Goal: Task Accomplishment & Management: Use online tool/utility

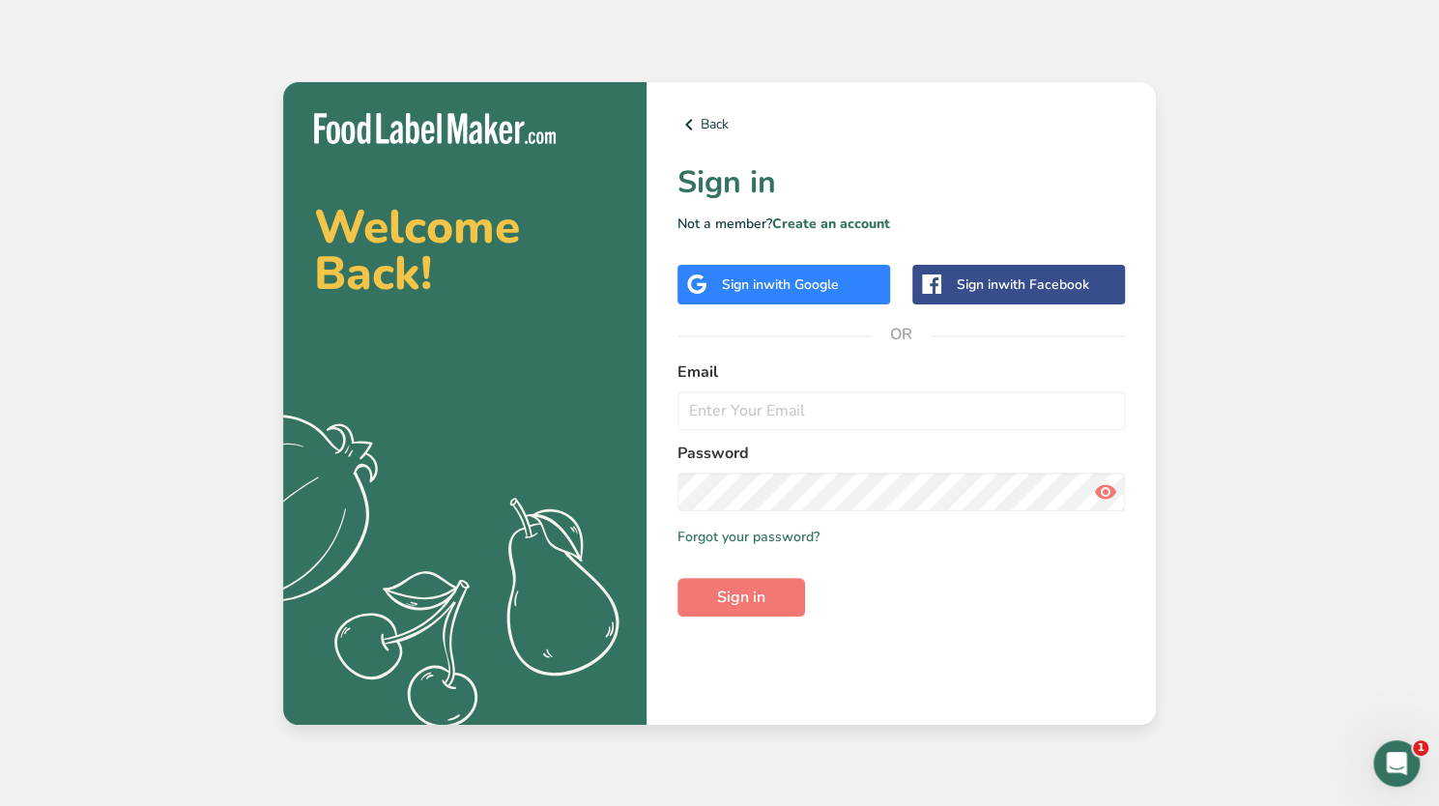
click at [810, 286] on span "with Google" at bounding box center [801, 284] width 75 height 18
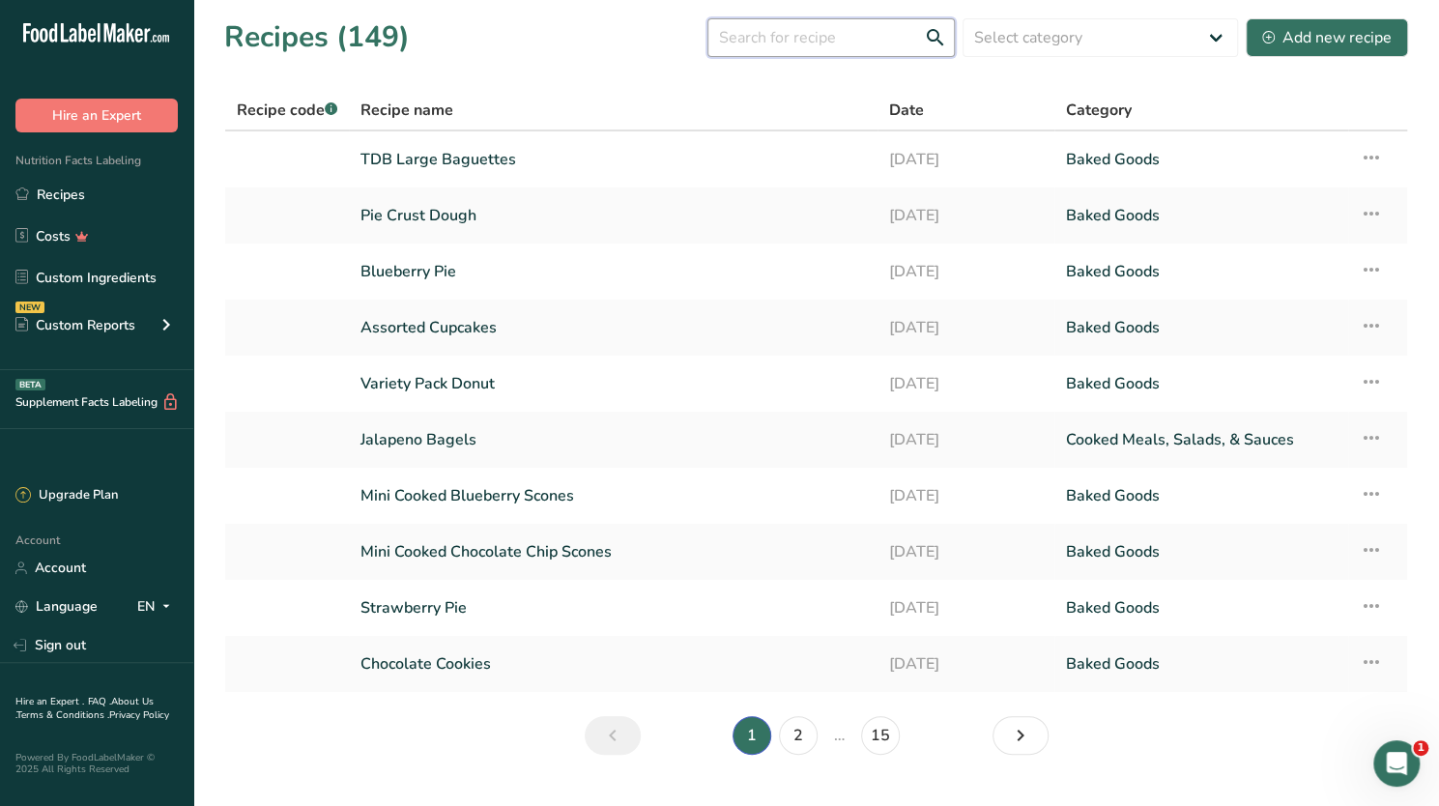
click at [811, 42] on input "text" at bounding box center [830, 37] width 247 height 39
click at [1267, 43] on icon at bounding box center [1268, 37] width 13 height 13
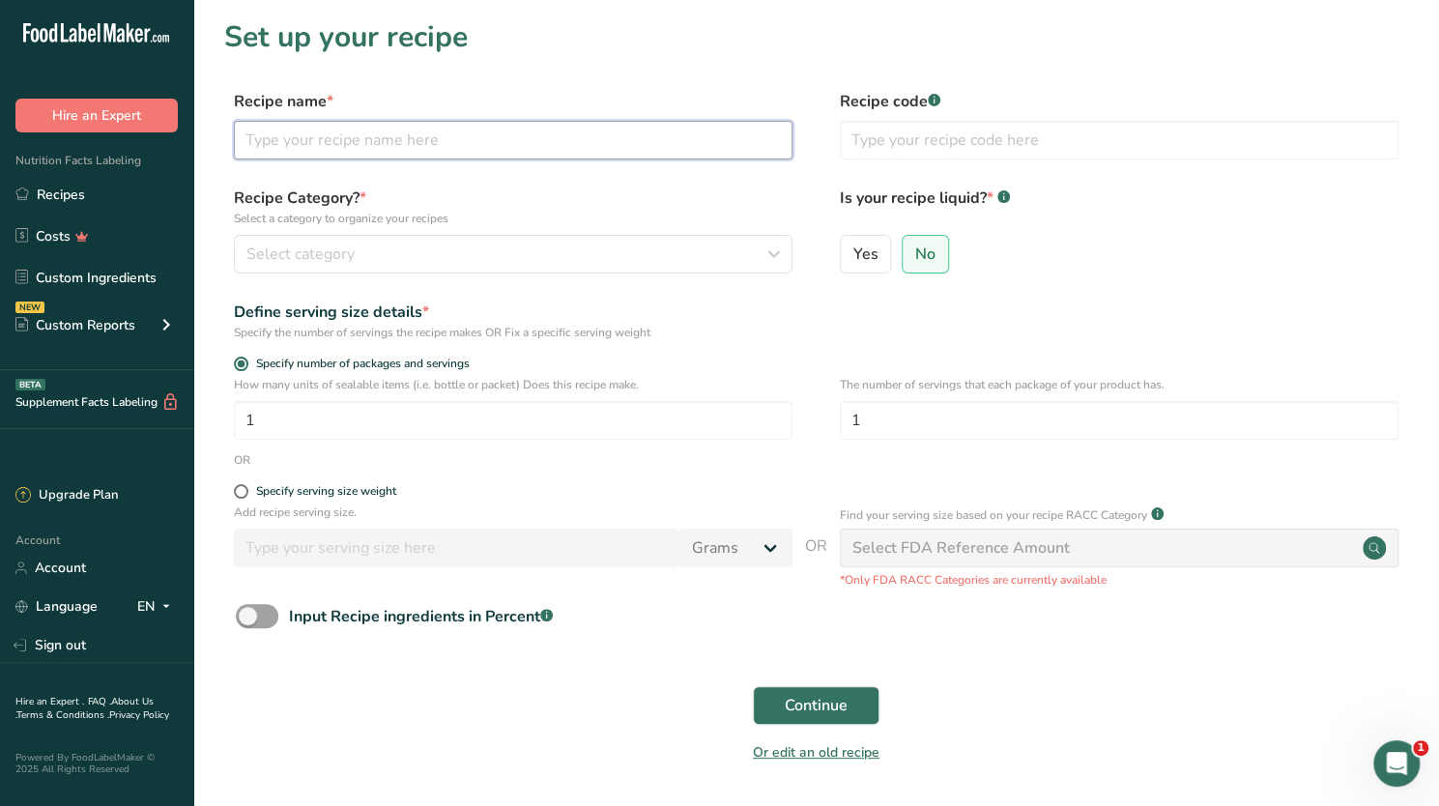
click at [408, 131] on input "text" at bounding box center [513, 140] width 559 height 39
type input "TDB AP Flour"
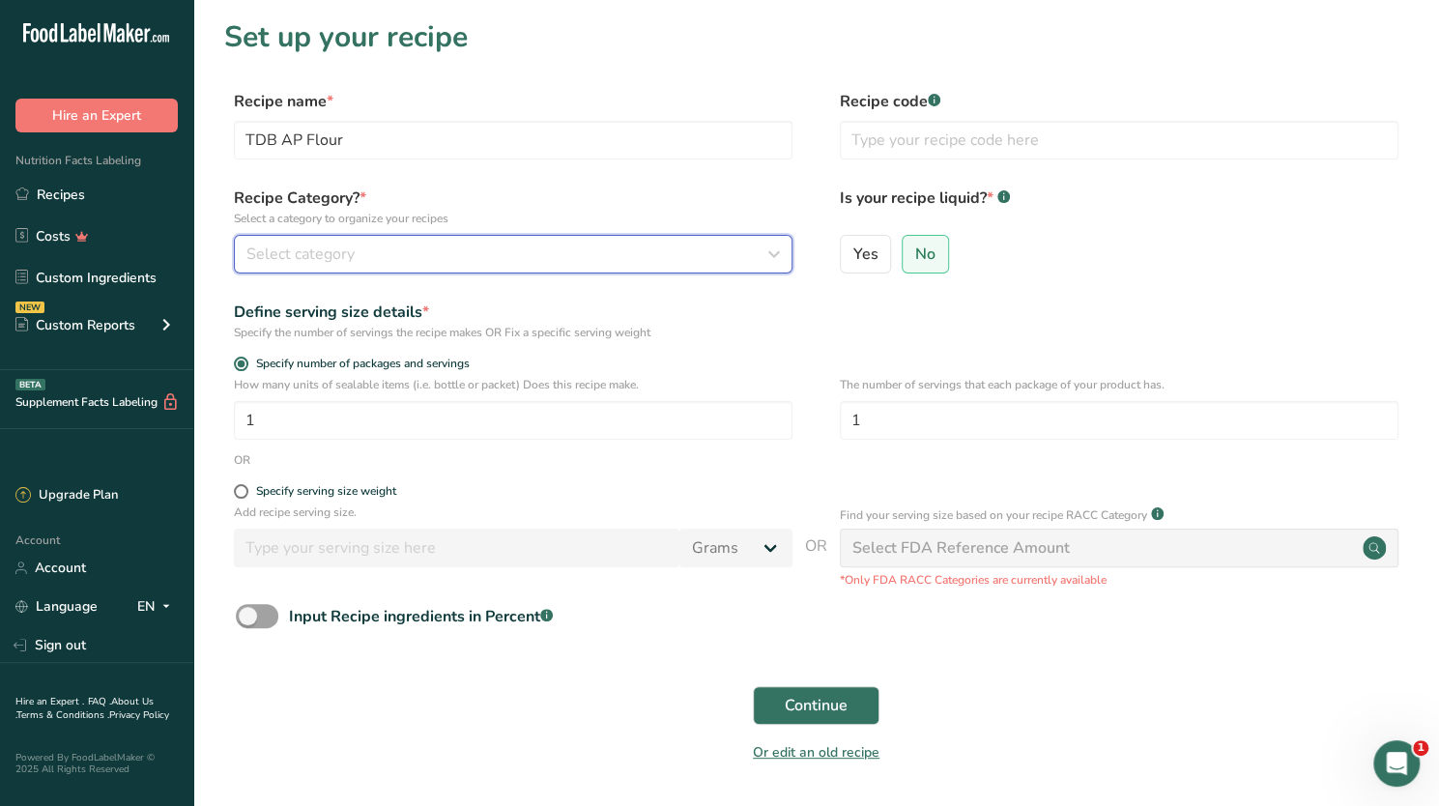
click at [382, 252] on div "Select category" at bounding box center [507, 254] width 522 height 23
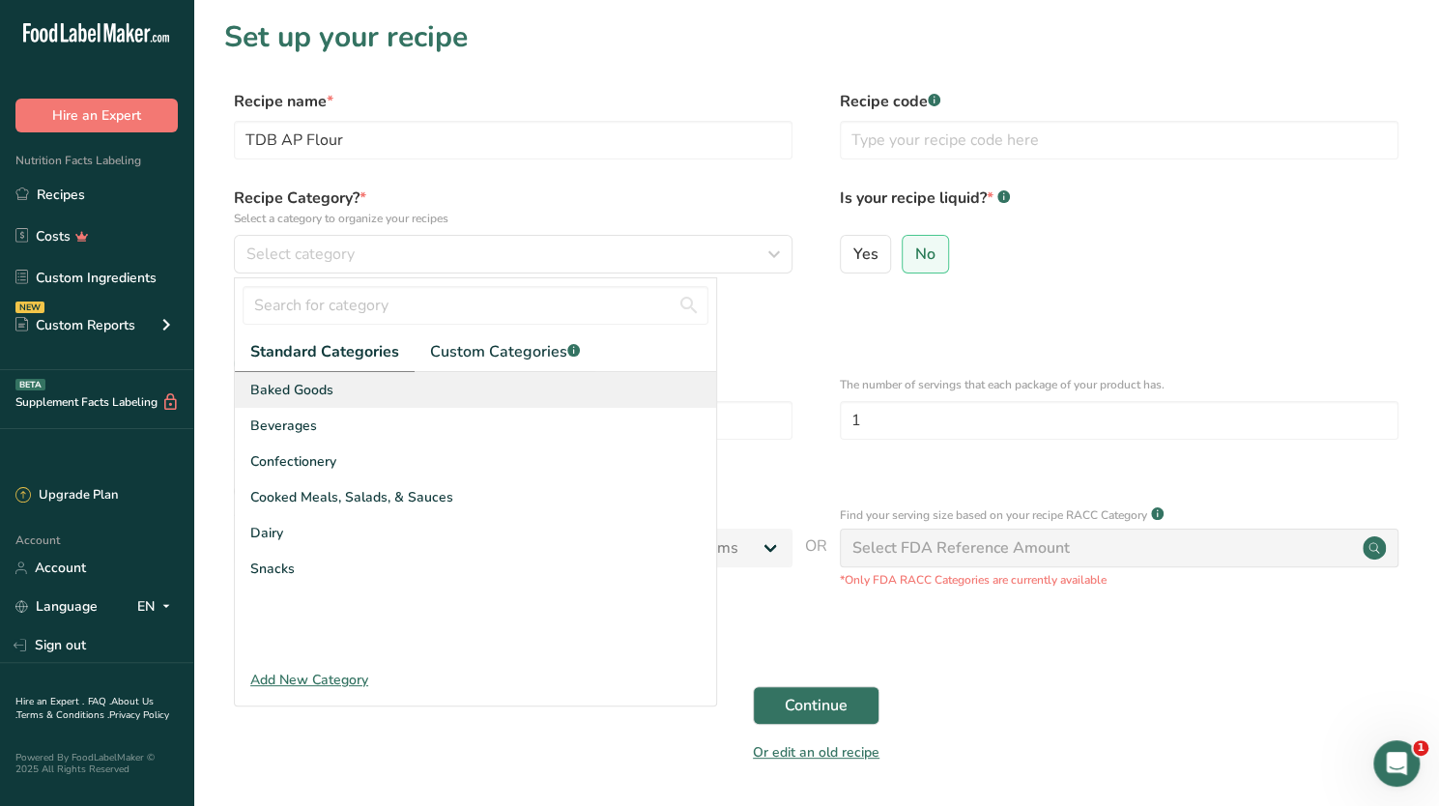
click at [322, 389] on span "Baked Goods" at bounding box center [291, 390] width 83 height 20
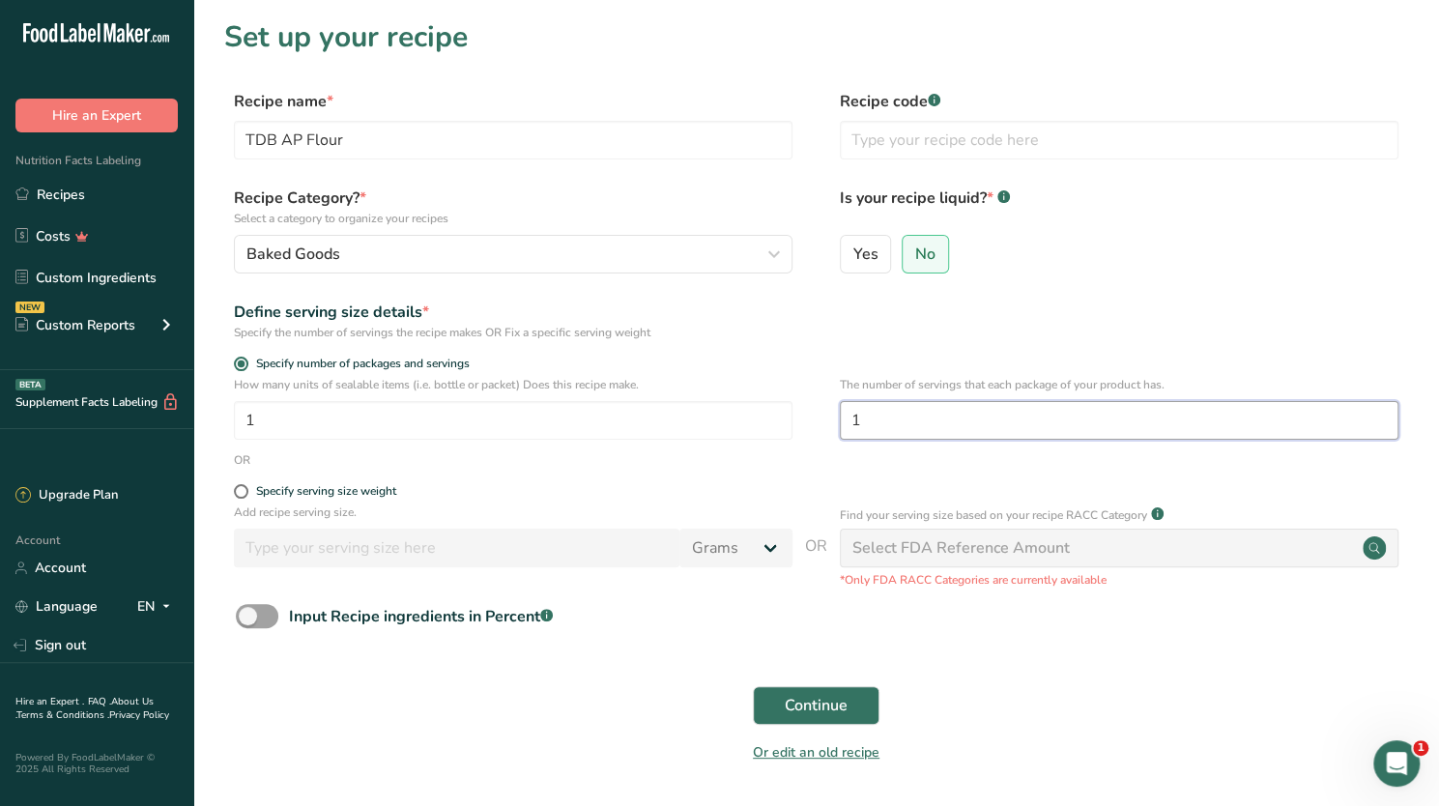
click at [874, 434] on input "1" at bounding box center [1119, 420] width 559 height 39
type input "13"
click at [808, 705] on span "Continue" at bounding box center [816, 705] width 63 height 23
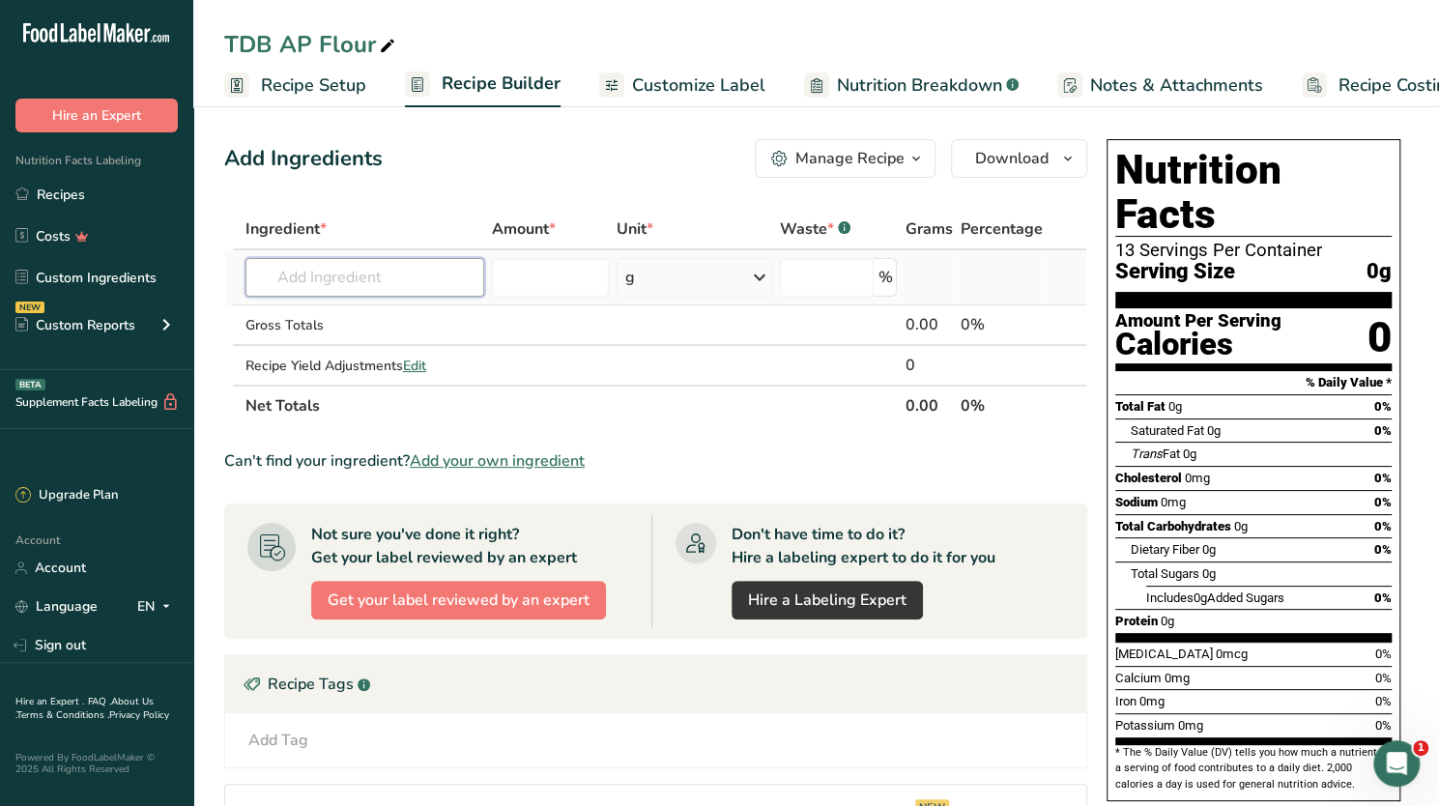
click at [383, 274] on input "text" at bounding box center [364, 277] width 239 height 39
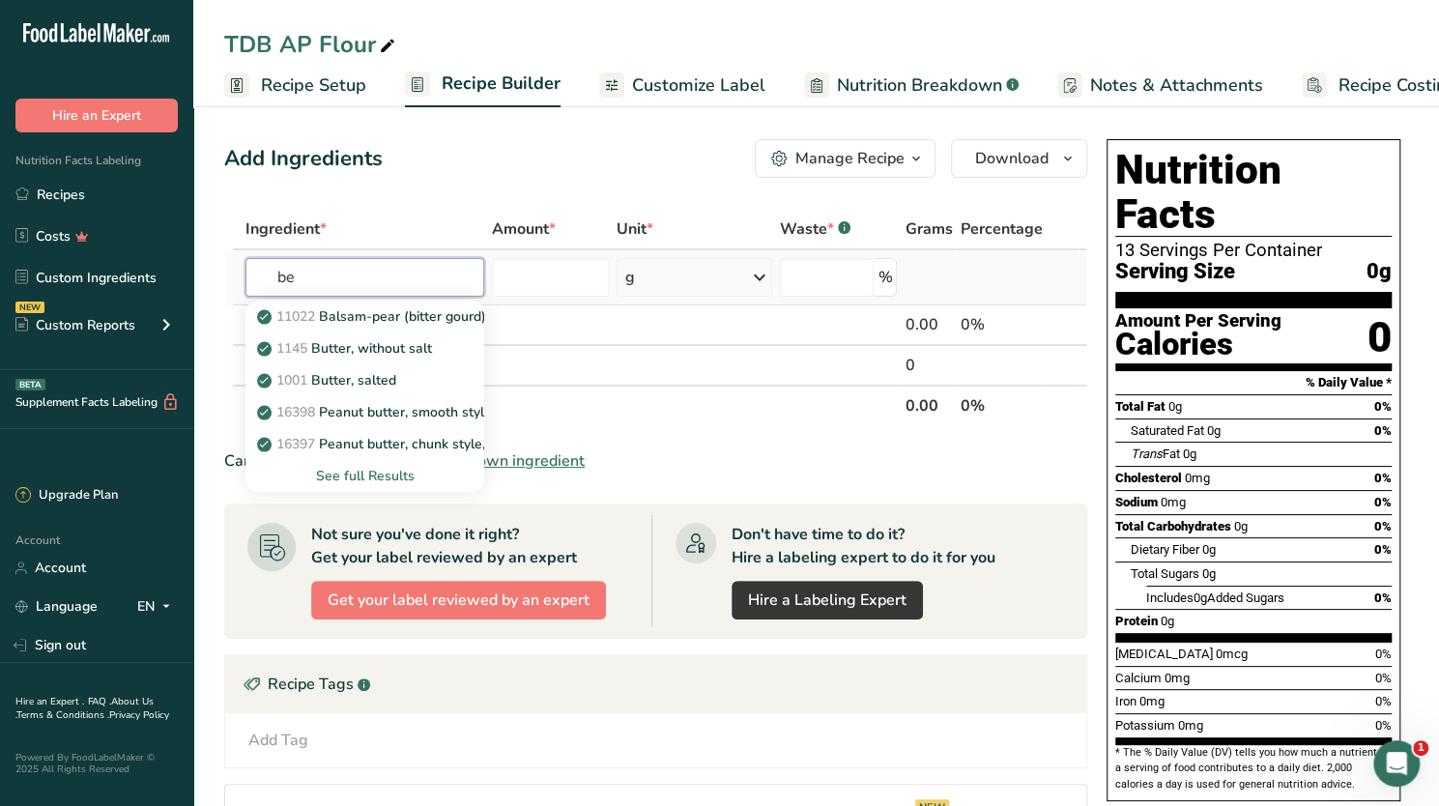
type input "b"
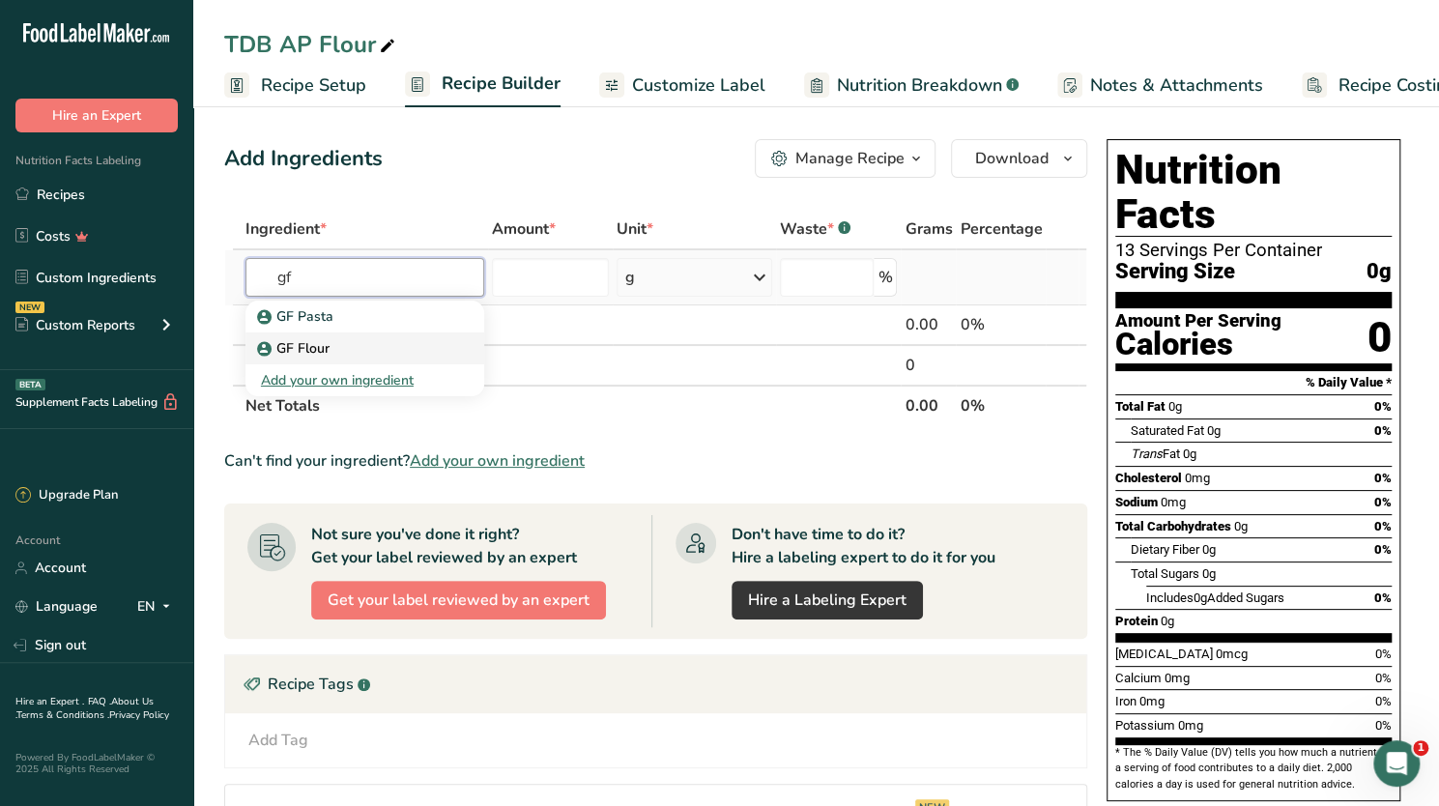
type input "gf"
click at [320, 352] on p "GF Flour" at bounding box center [295, 348] width 69 height 20
type input "GF Flour"
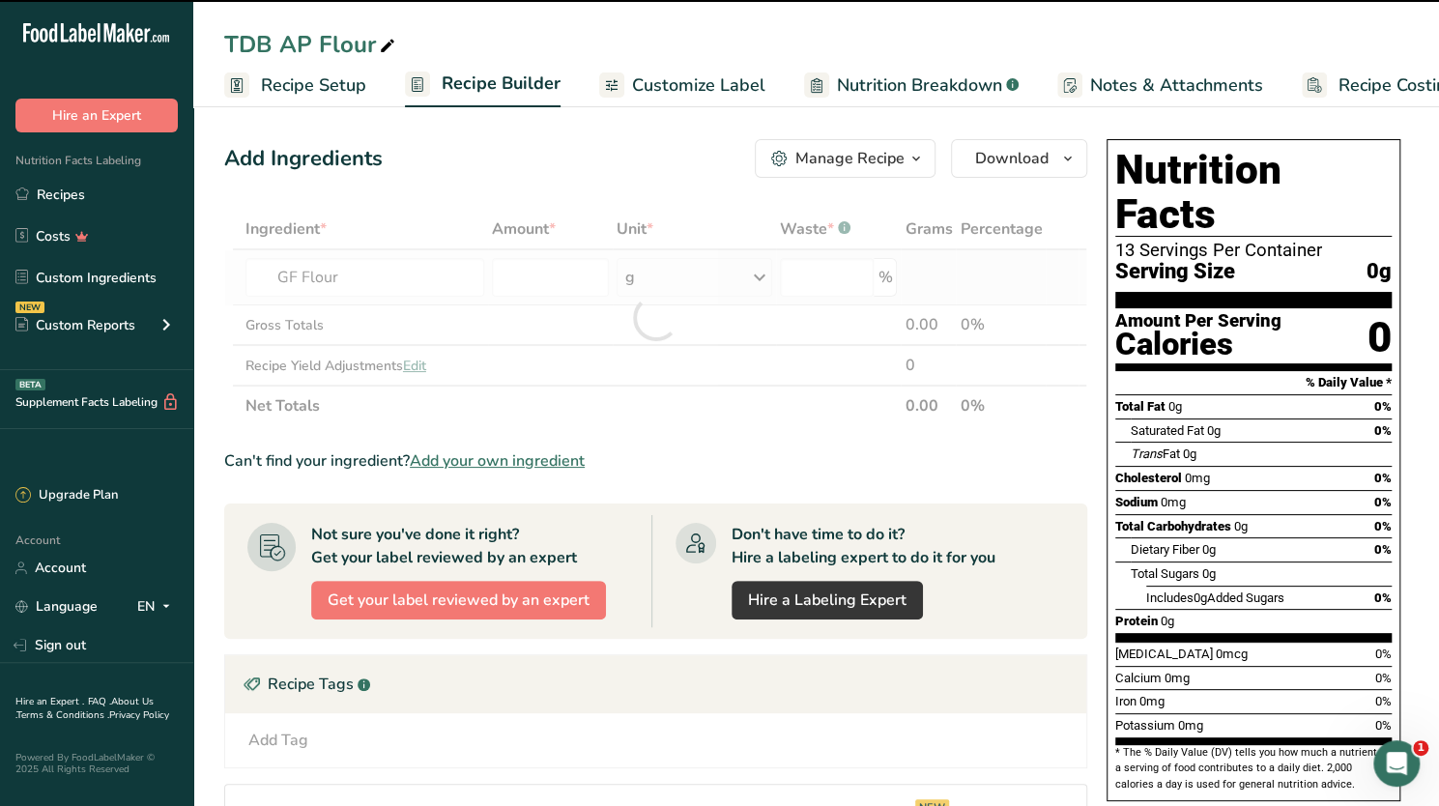
type input "0"
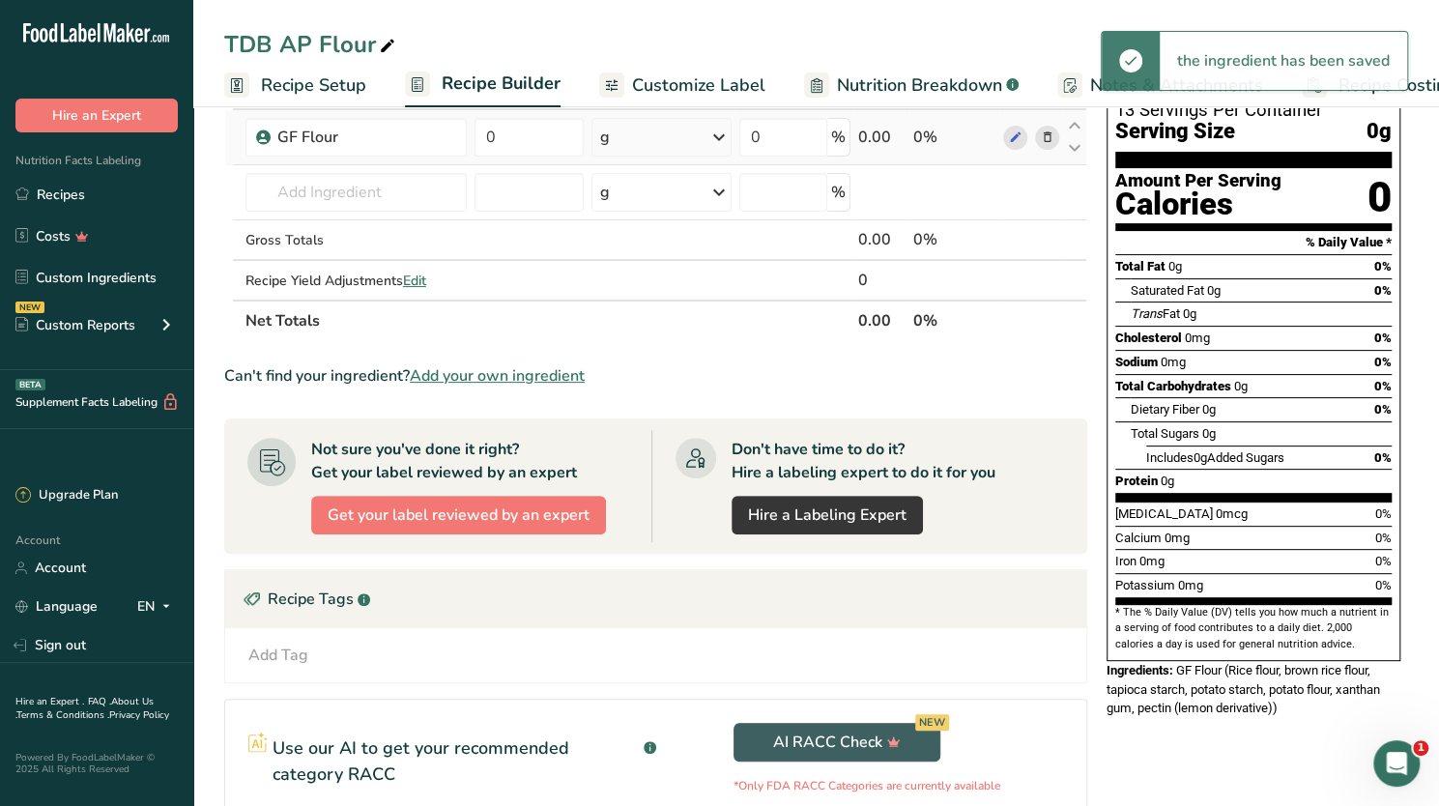
scroll to position [141, 0]
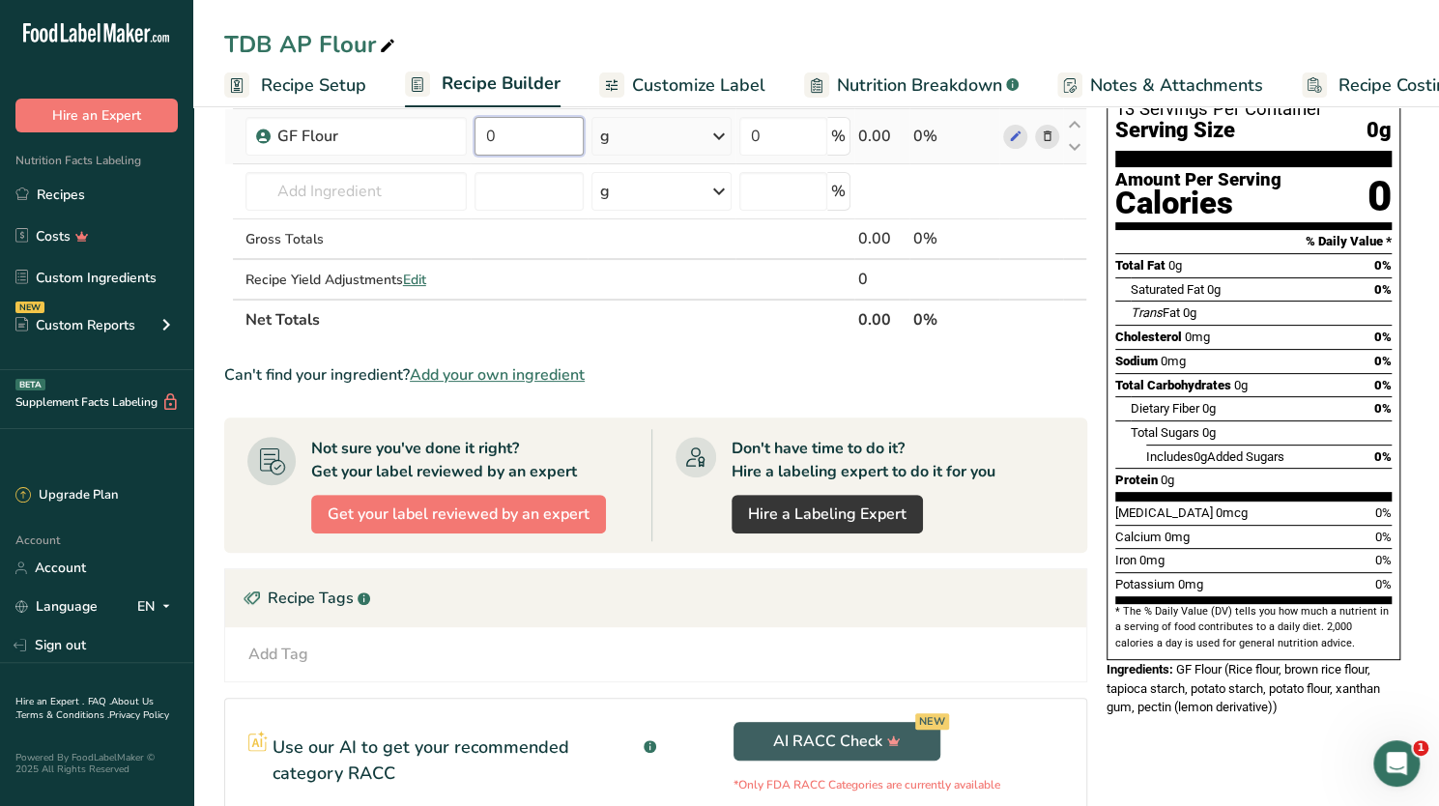
click at [518, 134] on input "0" at bounding box center [530, 136] width 110 height 39
type input "442"
click at [1237, 325] on div "Cholesterol 0mg 0%" at bounding box center [1253, 337] width 276 height 24
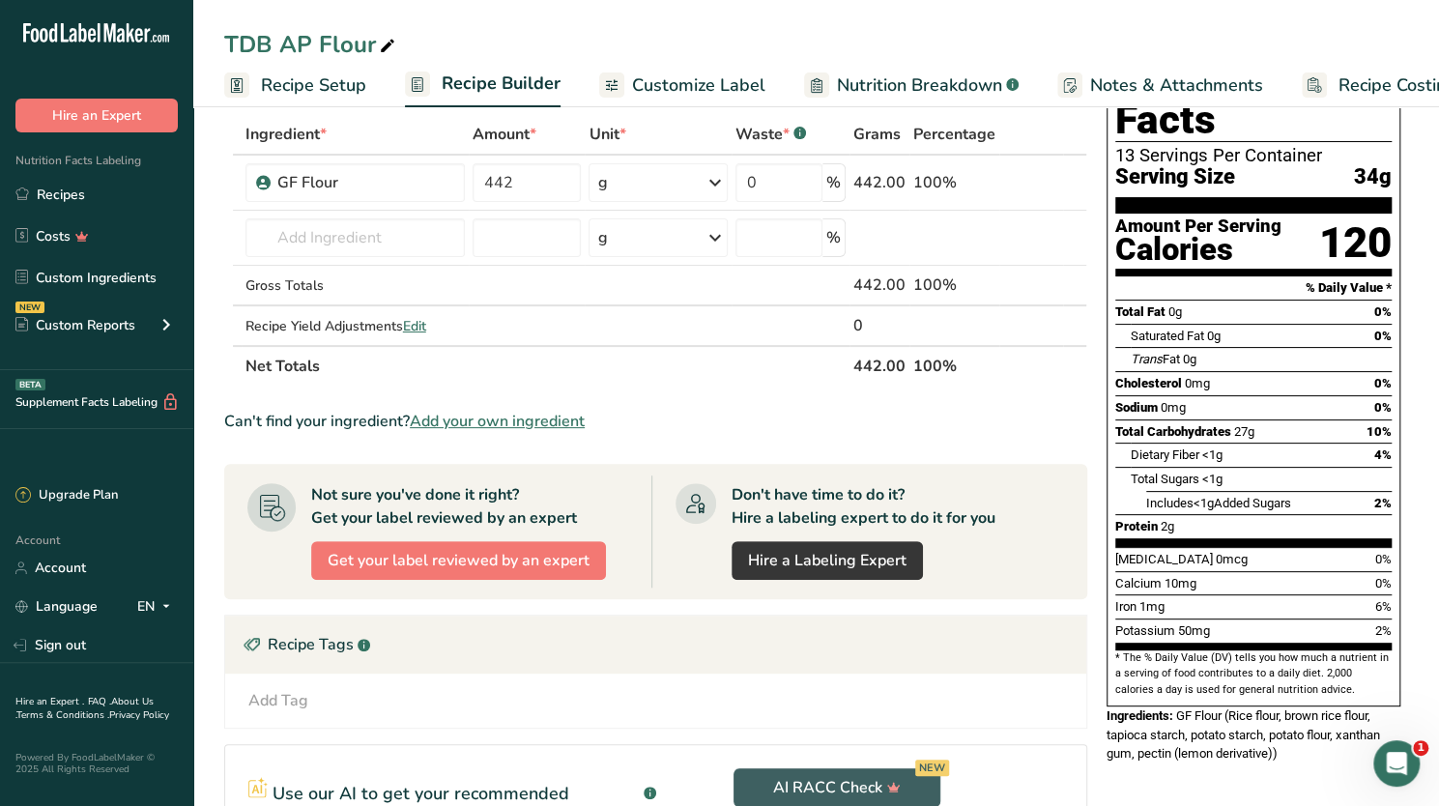
scroll to position [0, 0]
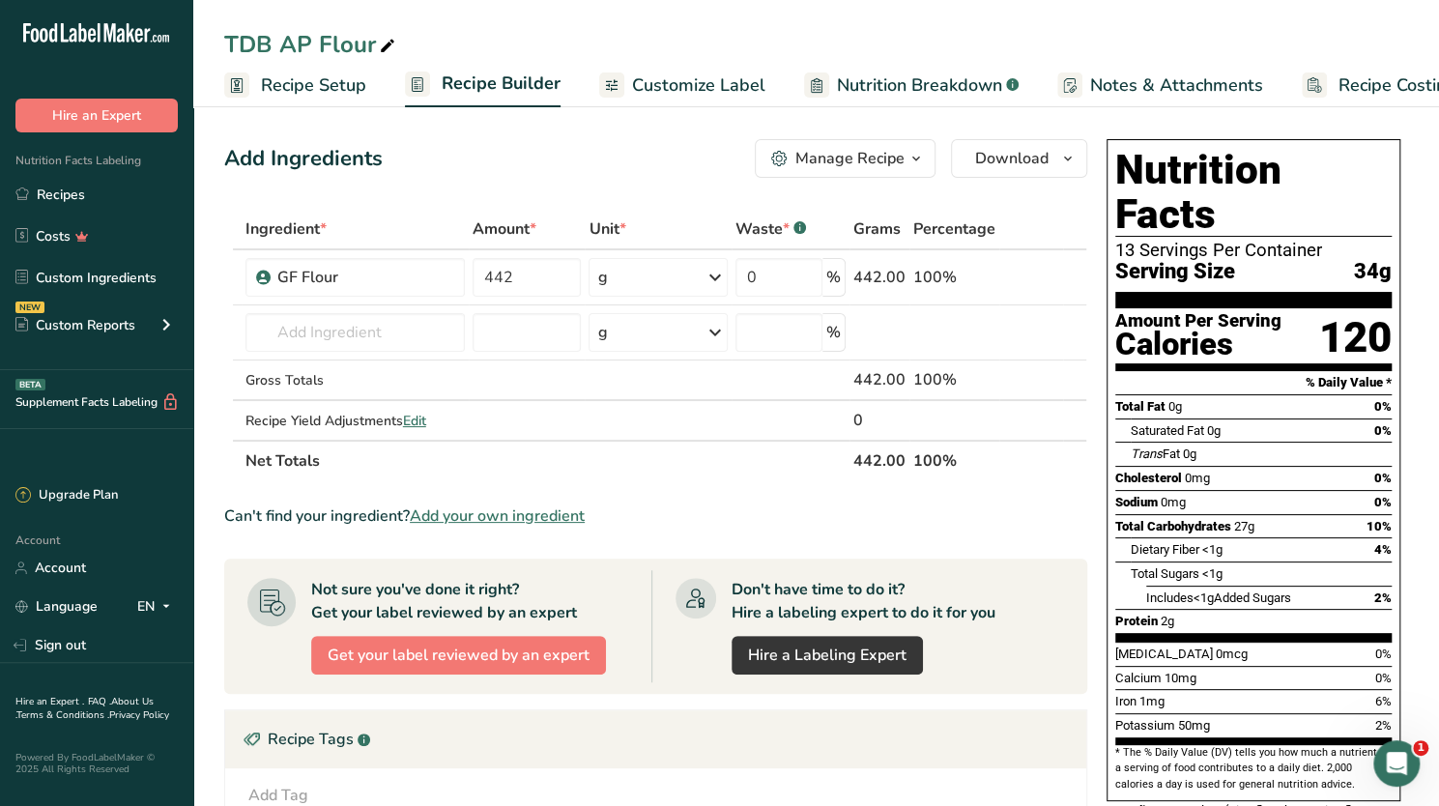
click at [903, 159] on div "Manage Recipe" at bounding box center [849, 158] width 109 height 23
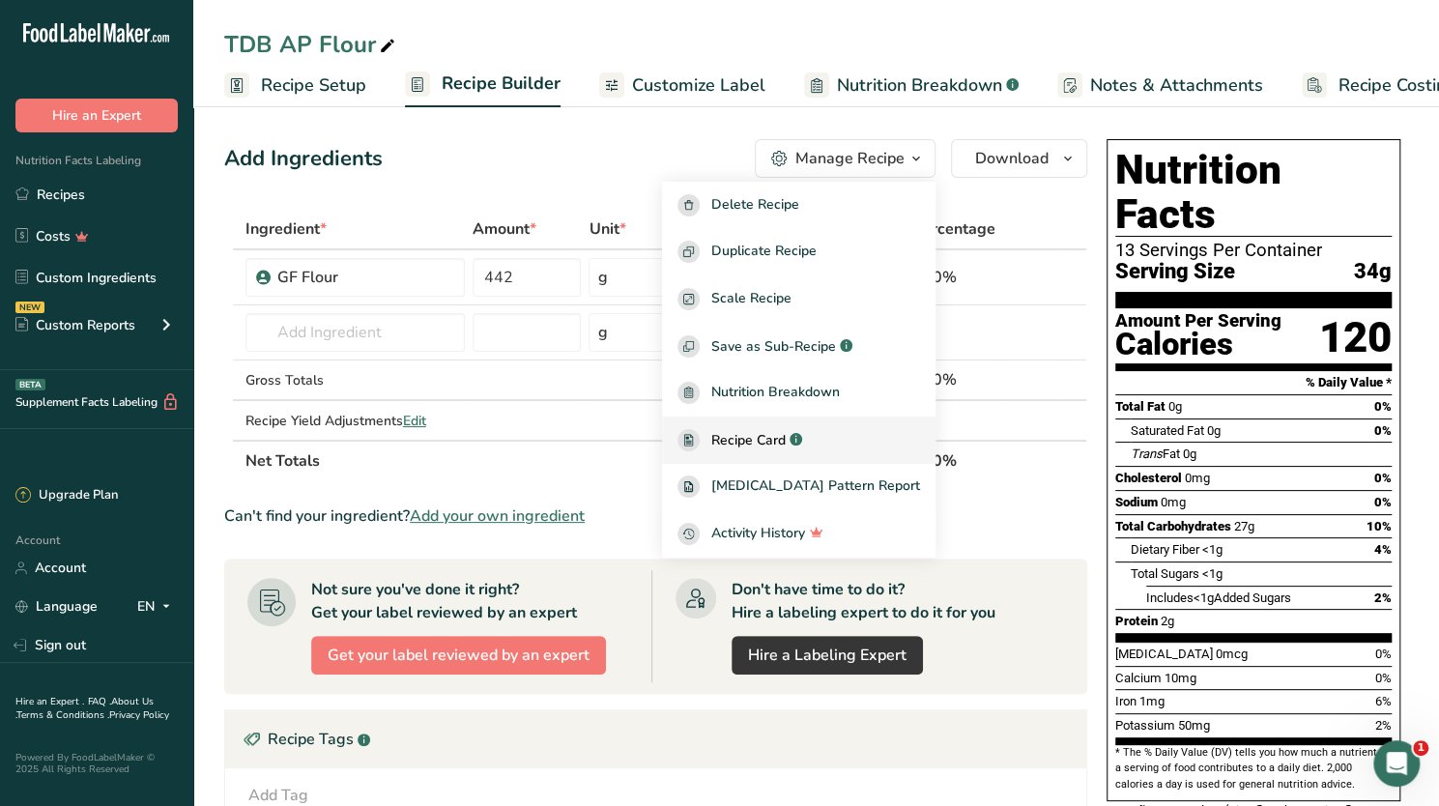
click at [786, 434] on span "Recipe Card" at bounding box center [748, 440] width 74 height 20
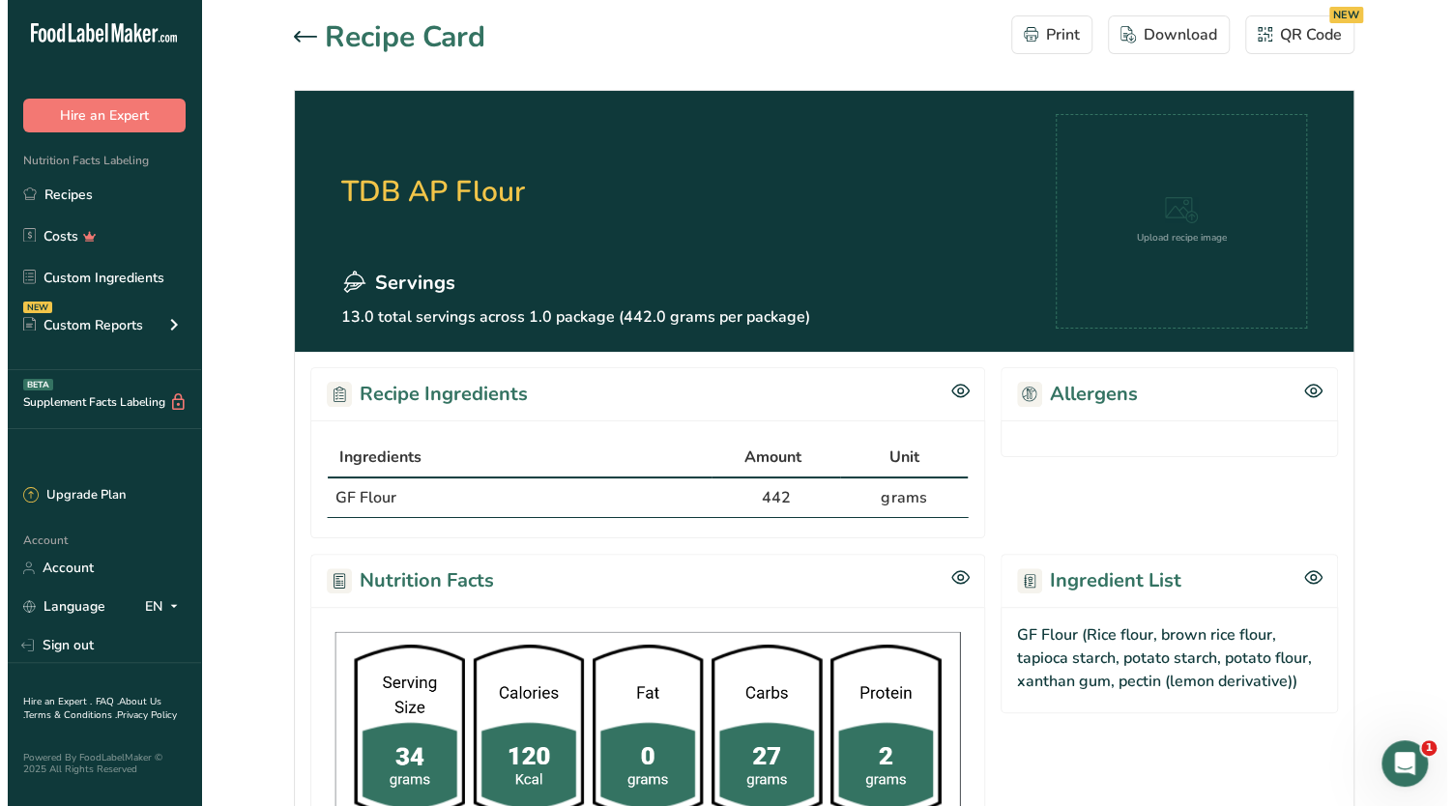
scroll to position [402, 0]
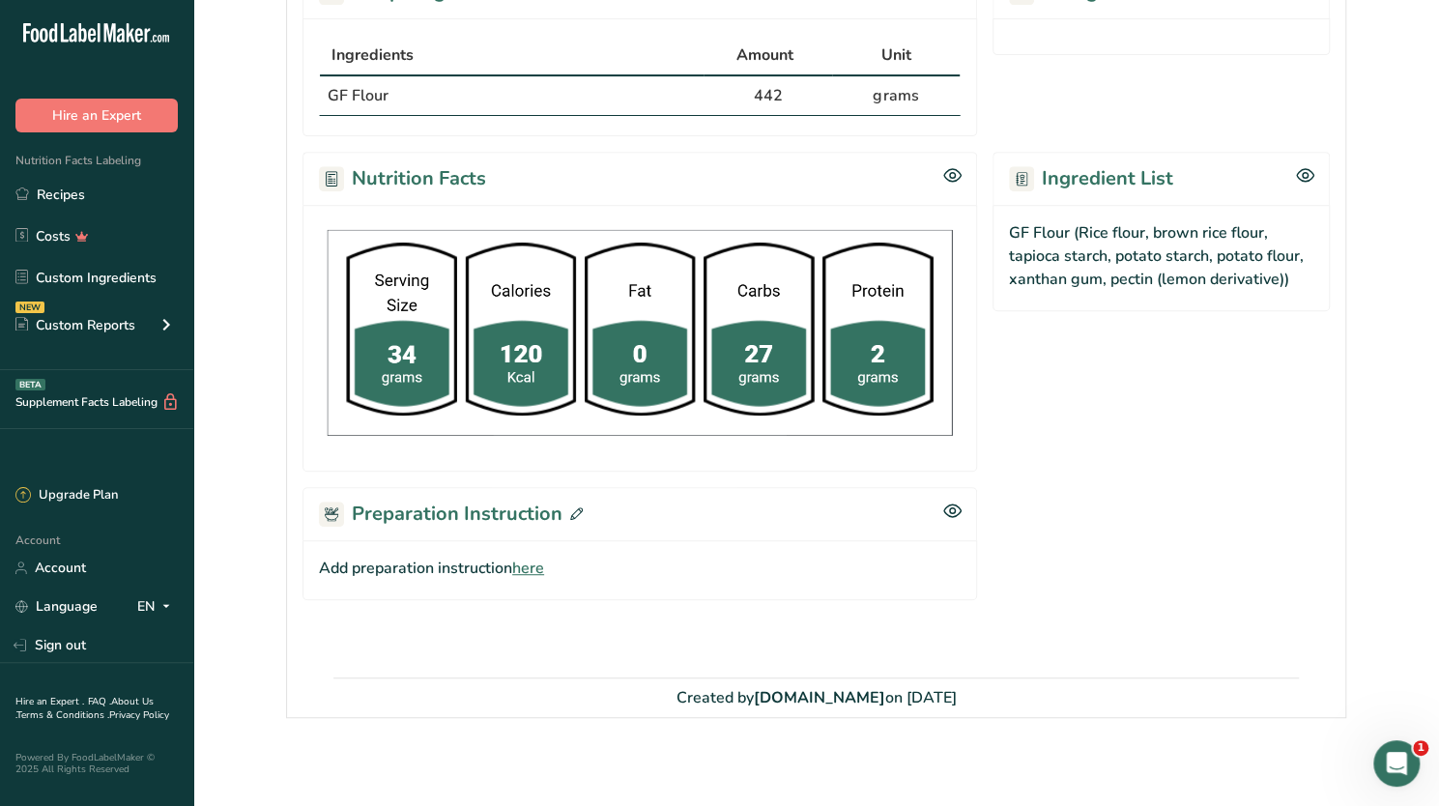
click at [536, 567] on span "here" at bounding box center [528, 568] width 32 height 23
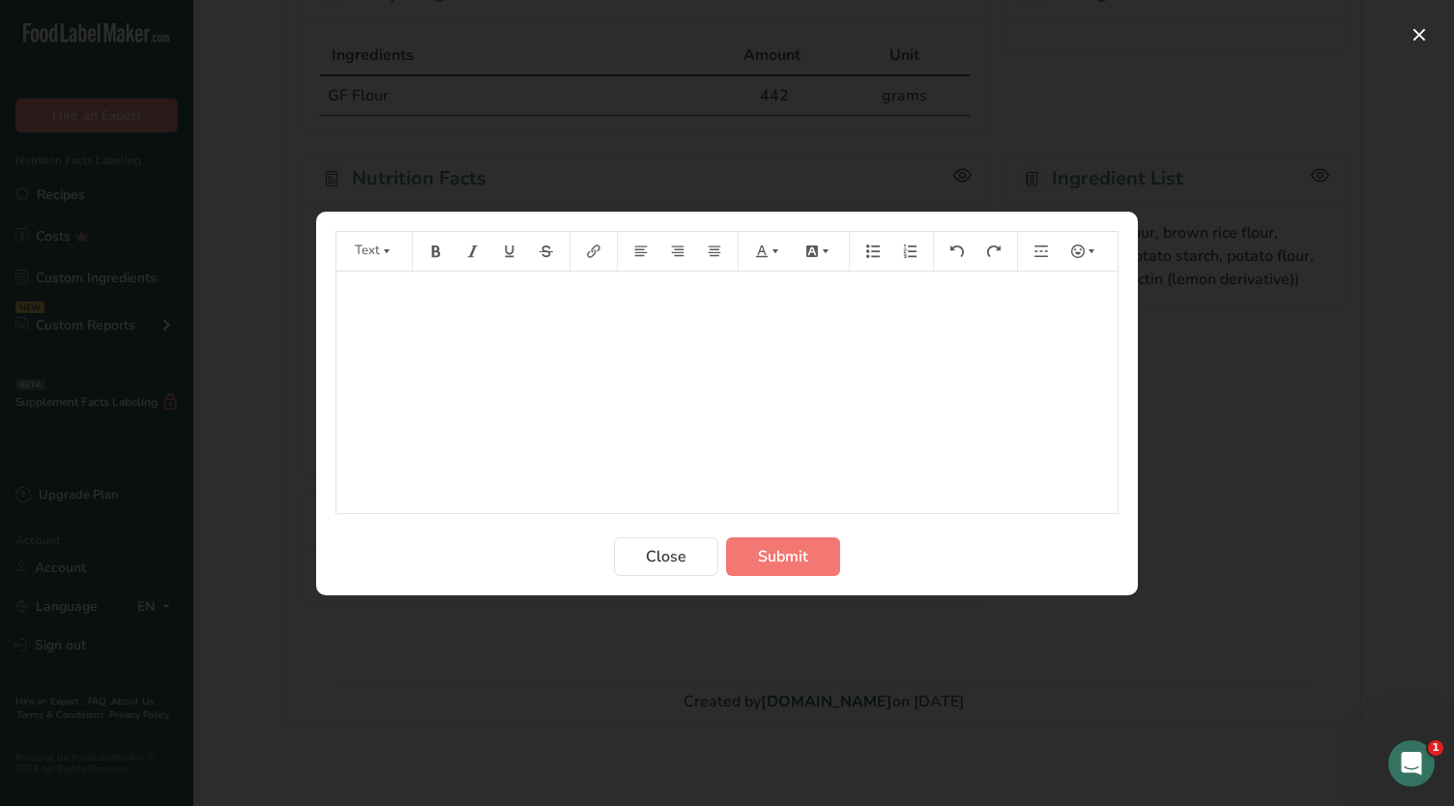
click at [422, 328] on div "﻿" at bounding box center [726, 393] width 781 height 242
click at [786, 550] on span "Submit" at bounding box center [783, 556] width 50 height 23
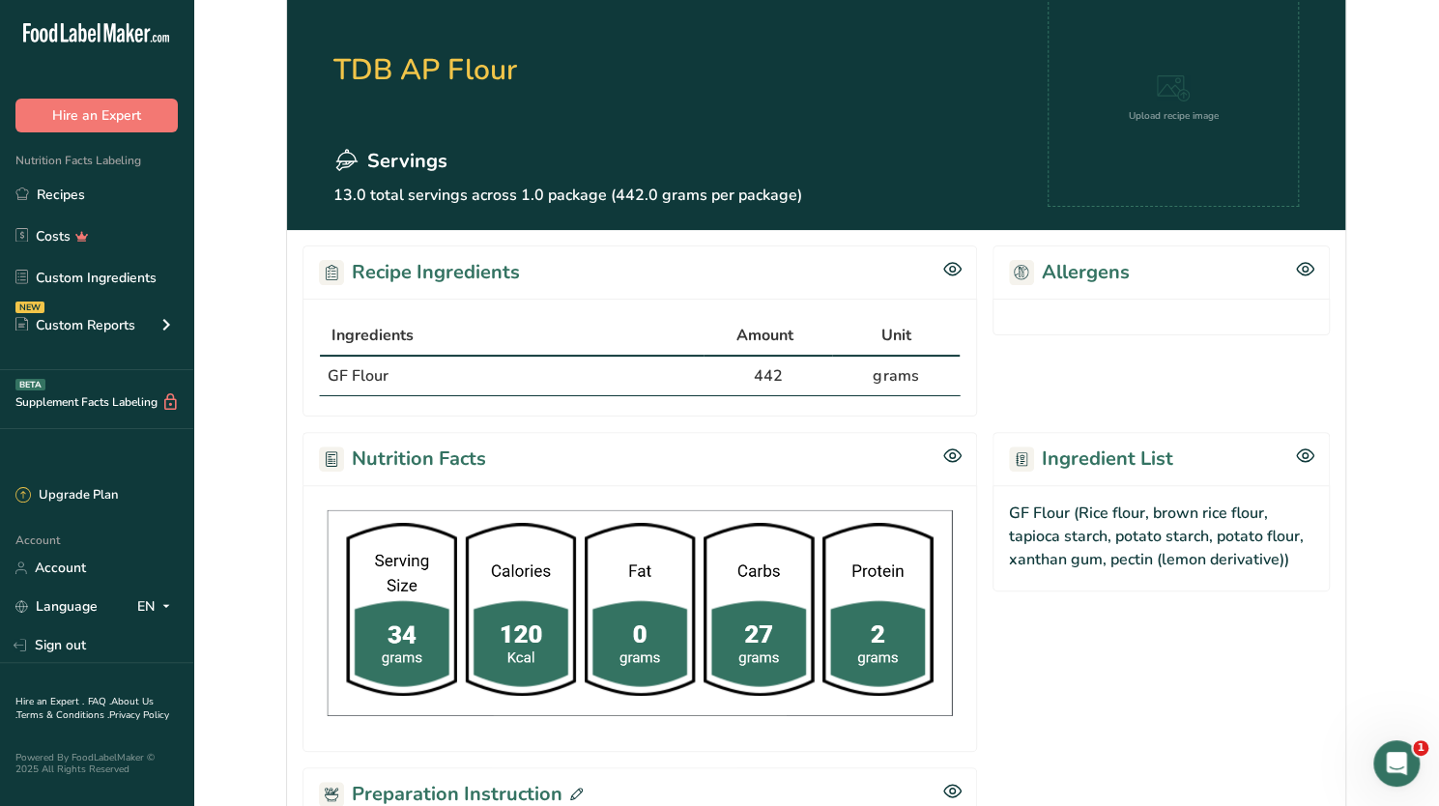
scroll to position [0, 0]
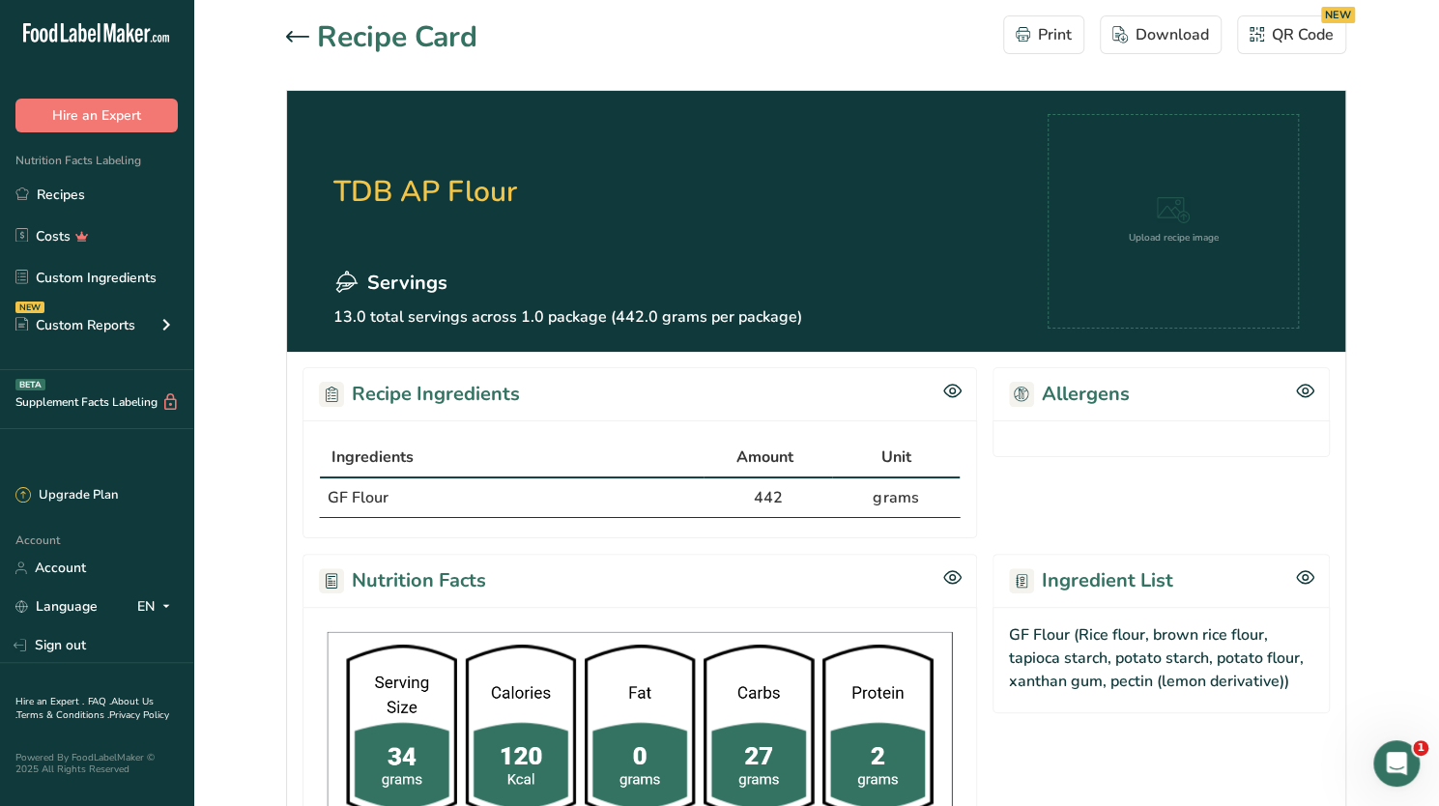
click at [297, 32] on icon at bounding box center [297, 37] width 23 height 12
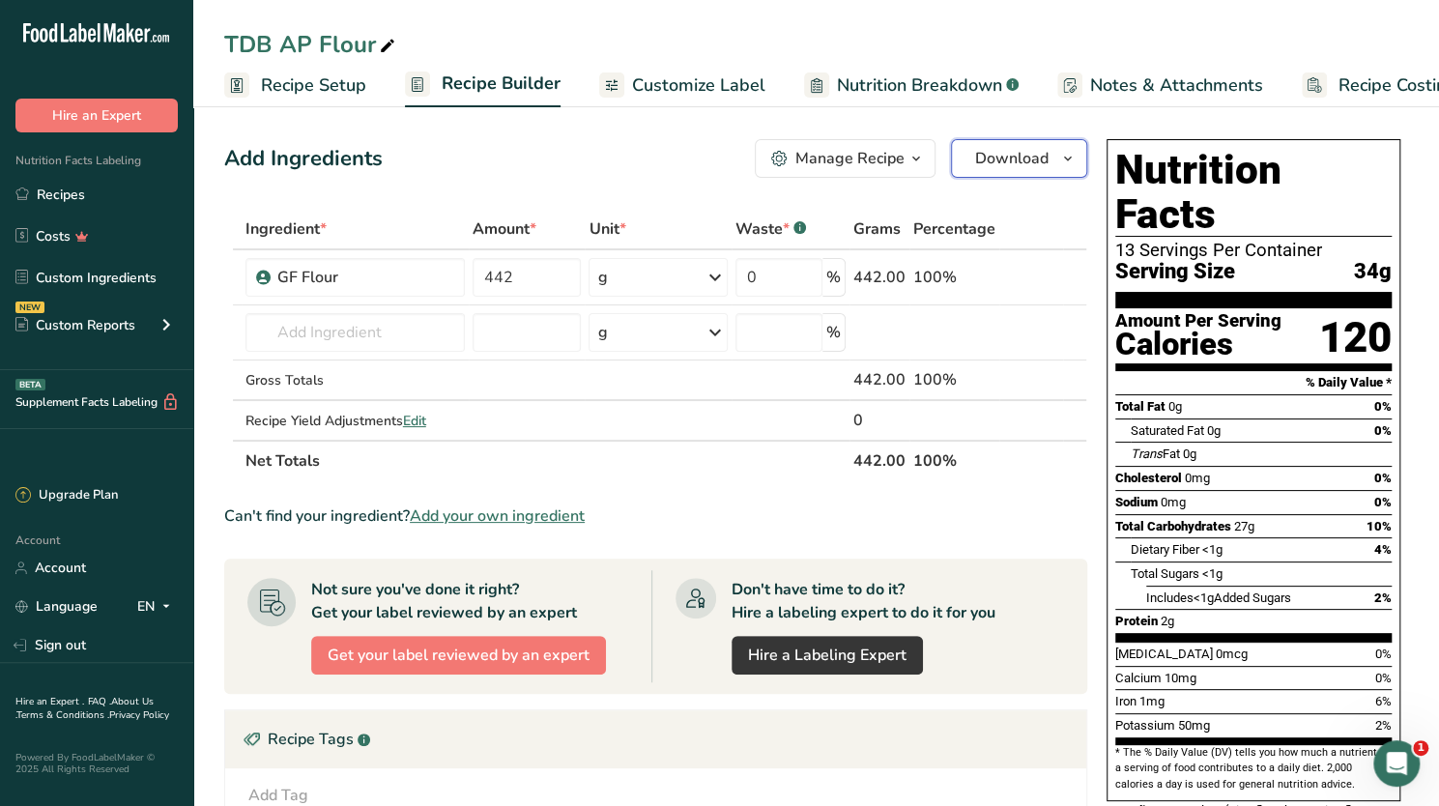
click at [1051, 158] on button "Download" at bounding box center [1019, 158] width 136 height 39
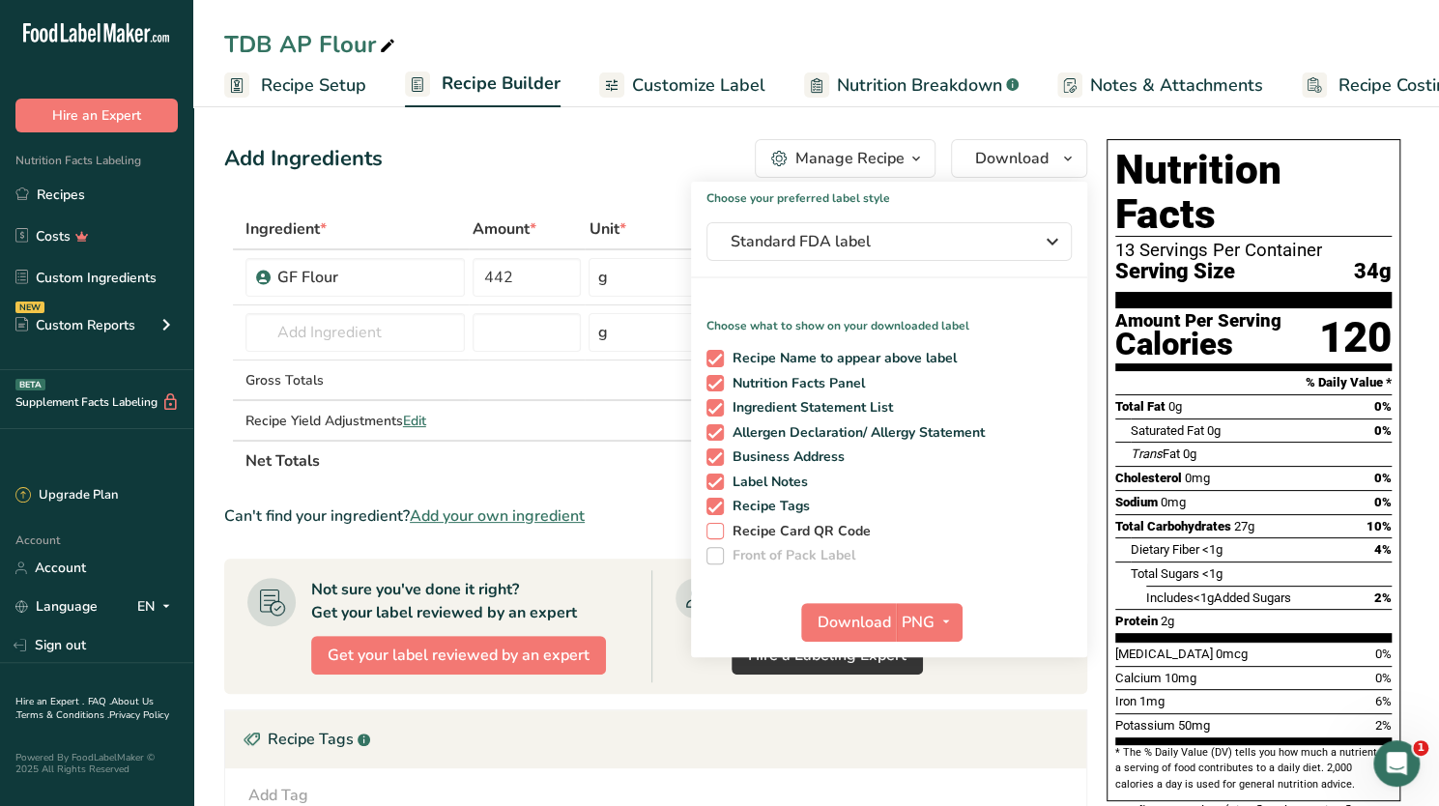
click at [719, 529] on span at bounding box center [714, 531] width 17 height 17
click at [719, 529] on input "Recipe Card QR Code" at bounding box center [712, 531] width 13 height 13
checkbox input "true"
click at [842, 625] on span "Download" at bounding box center [854, 622] width 73 height 23
